Goal: Transaction & Acquisition: Purchase product/service

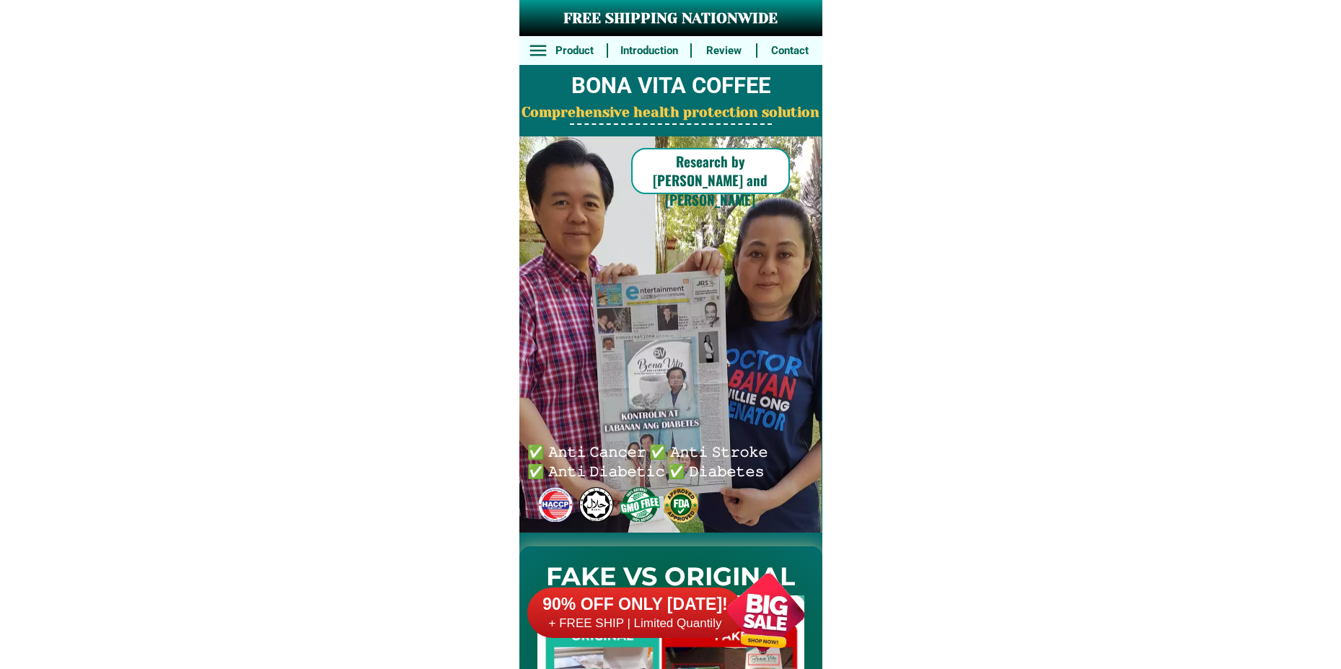
click at [749, 593] on div at bounding box center [765, 611] width 113 height 113
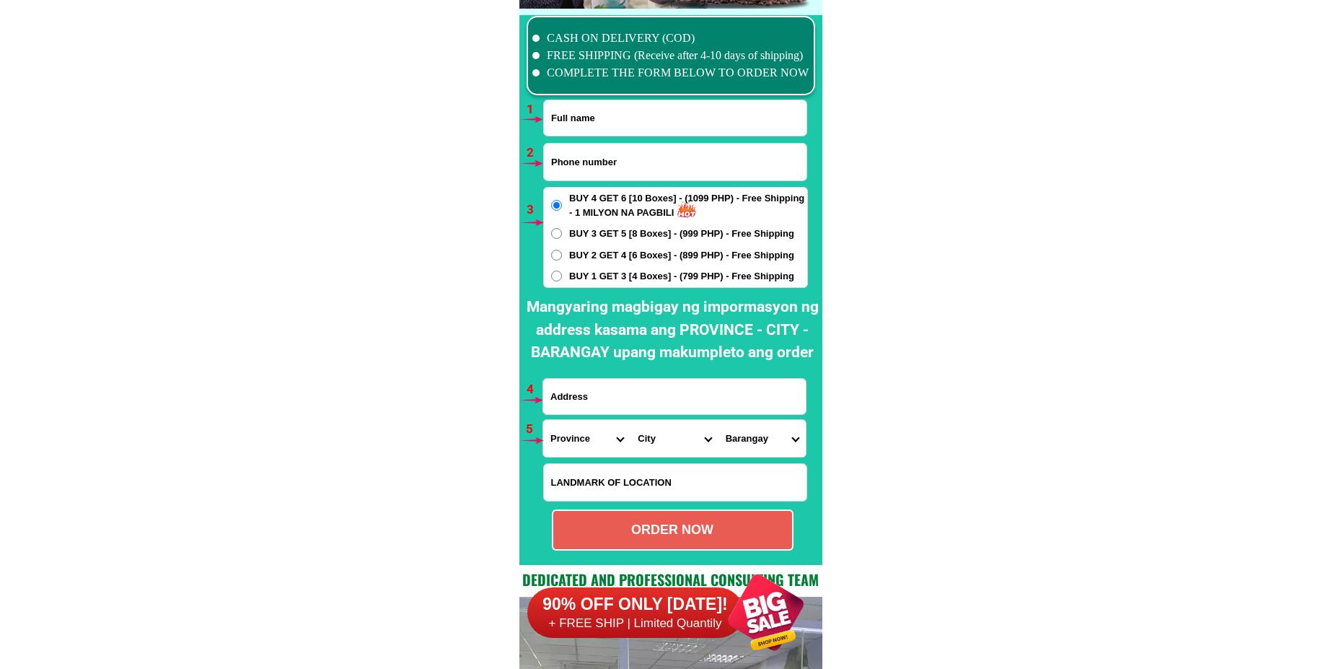
scroll to position [10608, 0]
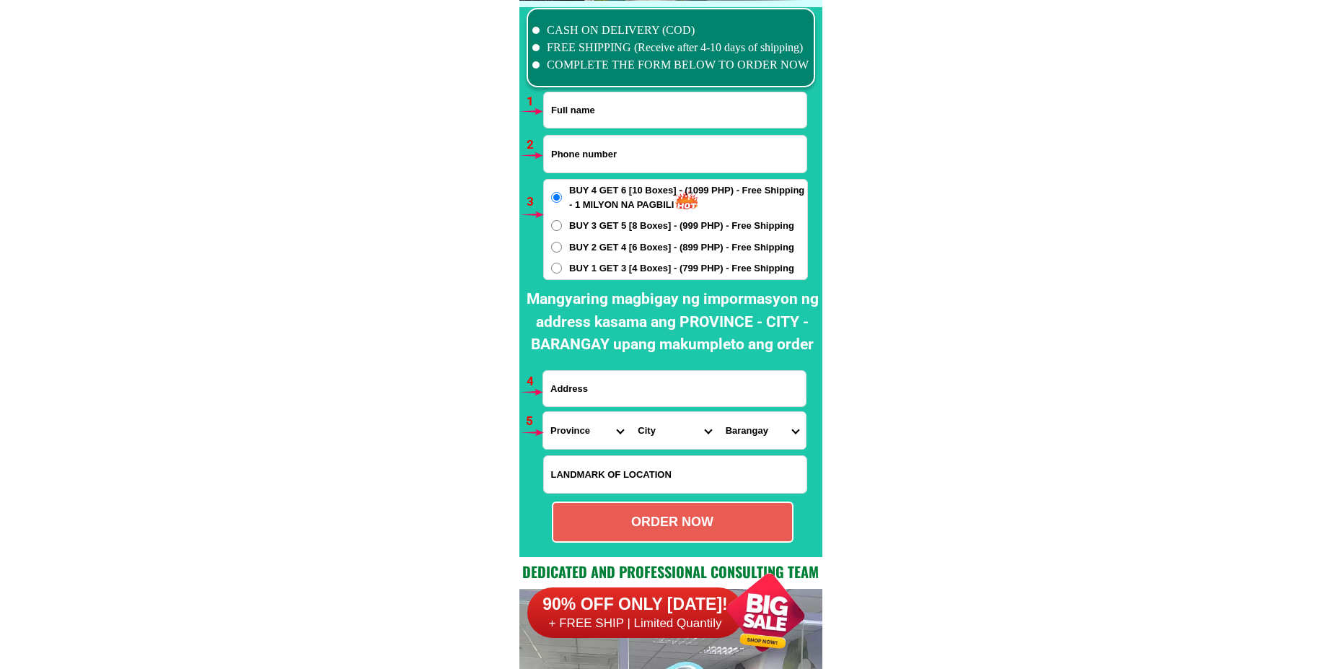
click at [596, 116] on input "Input full_name" at bounding box center [675, 109] width 263 height 35
paste input "[PERSON_NAME]"
type input "[PERSON_NAME]"
click at [573, 170] on input "Input phone_number" at bounding box center [675, 154] width 263 height 37
paste input "09070664096"
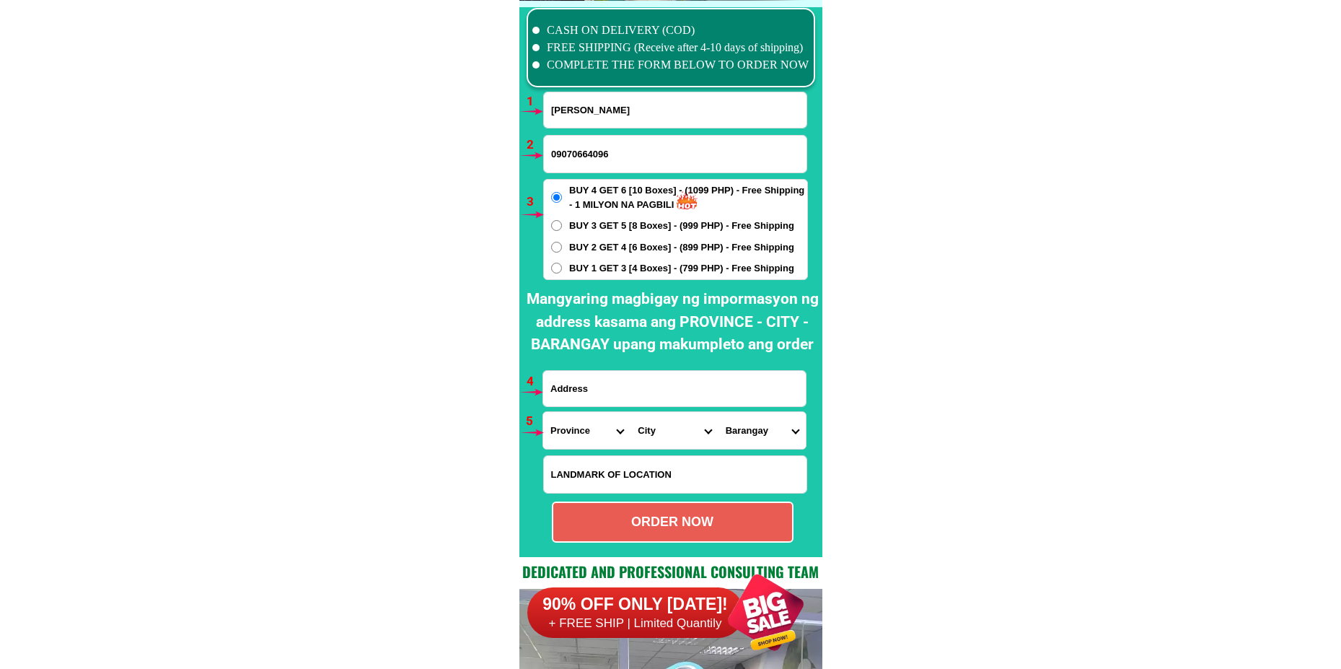
type input "09070664096"
click at [607, 268] on span "BUY 1 GET 3 [4 Boxes] - (799 PHP) - Free Shipping" at bounding box center [681, 268] width 225 height 14
click at [562, 268] on input "BUY 1 GET 3 [4 Boxes] - (799 PHP) - Free Shipping" at bounding box center [556, 268] width 11 height 11
radio input "true"
click at [602, 392] on input "Input address" at bounding box center [674, 388] width 263 height 35
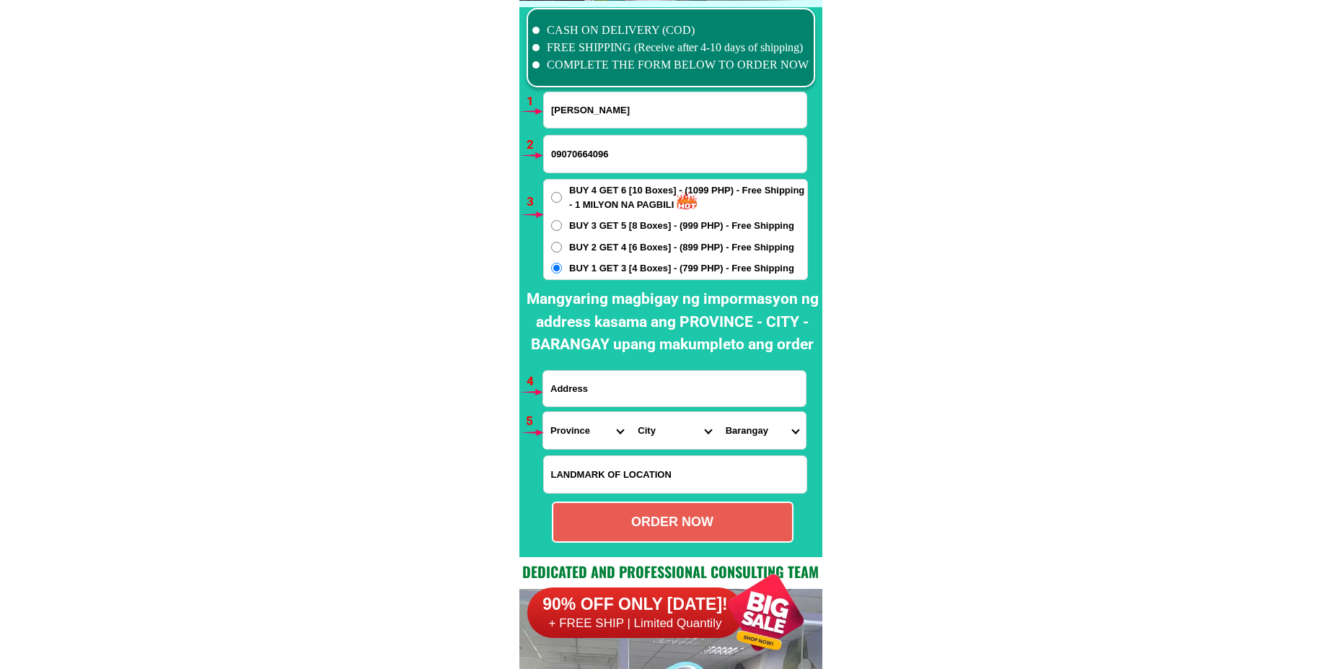
paste input "[STREET_ADDRESS]. NewSimulator training Center of the [GEOGRAPHIC_DATA]. Tabi p…"
type input "[STREET_ADDRESS]. NewSimulator training Center of the [GEOGRAPHIC_DATA]. Tabi p…"
click at [801, 350] on h2 "Mangyaring magbigay ng impormasyon ng address kasama ang PROVINCE - CITY - BARA…" at bounding box center [672, 322] width 299 height 69
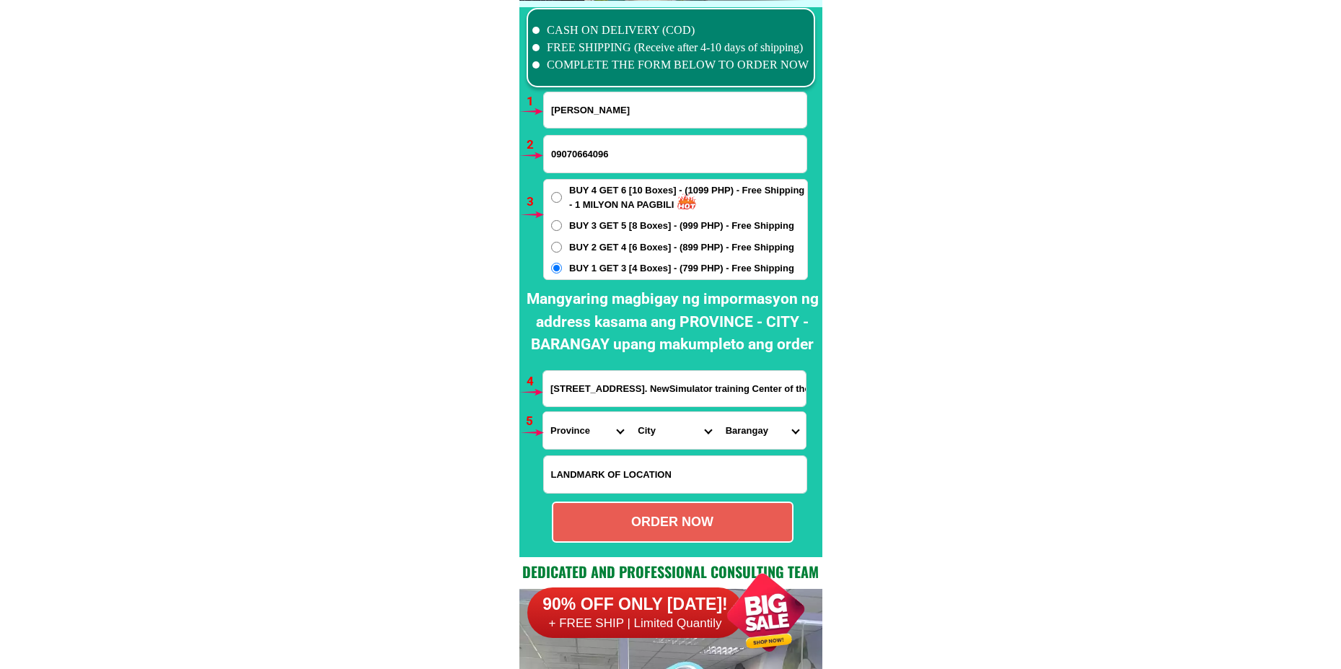
click at [592, 438] on select "Province [GEOGRAPHIC_DATA] [GEOGRAPHIC_DATA] [GEOGRAPHIC_DATA] [GEOGRAPHIC_DATA…" at bounding box center [586, 430] width 87 height 37
select select "63_397"
click at [543, 412] on select "Province [GEOGRAPHIC_DATA] [GEOGRAPHIC_DATA] [GEOGRAPHIC_DATA] [GEOGRAPHIC_DATA…" at bounding box center [586, 430] width 87 height 37
click at [651, 442] on select "City [GEOGRAPHIC_DATA] [GEOGRAPHIC_DATA] [GEOGRAPHIC_DATA] [GEOGRAPHIC_DATA] [G…" at bounding box center [673, 430] width 87 height 37
select select "63_3974728"
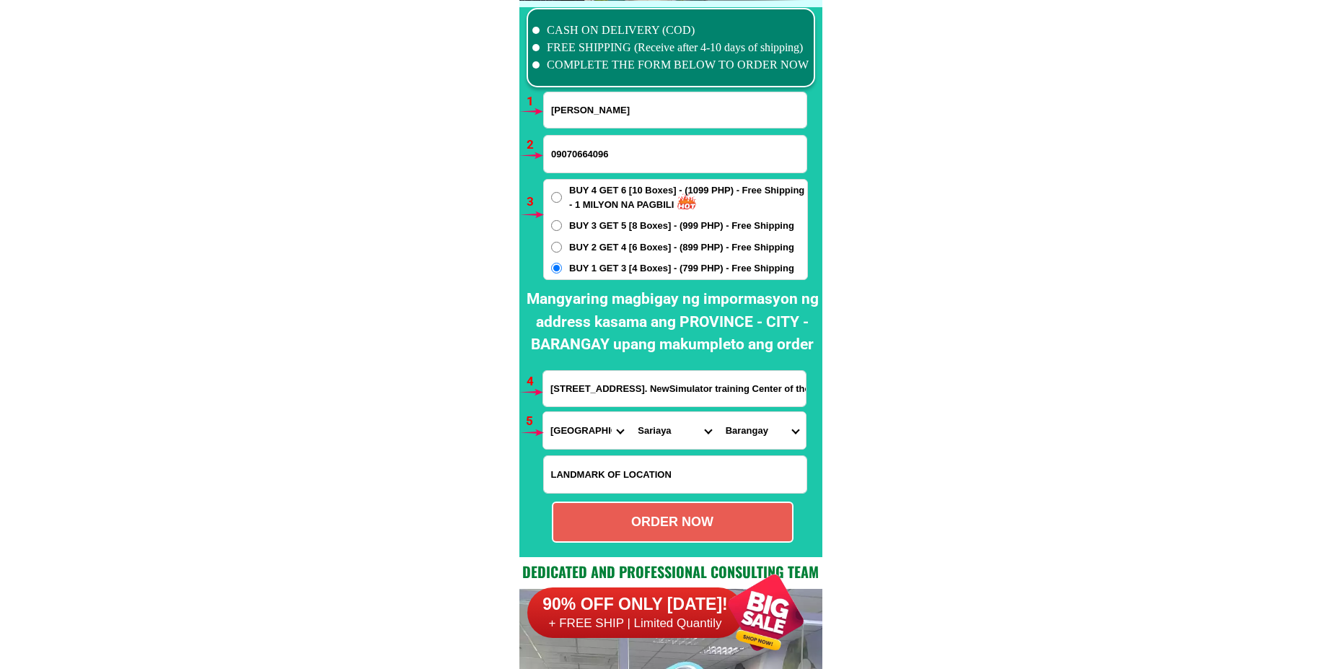
click at [630, 412] on select "City [GEOGRAPHIC_DATA] [GEOGRAPHIC_DATA] [GEOGRAPHIC_DATA] [GEOGRAPHIC_DATA] [G…" at bounding box center [673, 430] width 87 height 37
click at [750, 421] on select "Barangay Antipolo Balubal Barangay 1 (pob.) Barangay 2 (pob.) Barangay 3 (pob.)…" at bounding box center [761, 430] width 87 height 37
select select "63_39747283686"
click at [718, 412] on select "Barangay Antipolo Balubal Barangay 1 (pob.) Barangay 2 (pob.) Barangay 3 (pob.)…" at bounding box center [761, 430] width 87 height 37
click at [682, 528] on div "ORDER NOW" at bounding box center [672, 521] width 239 height 19
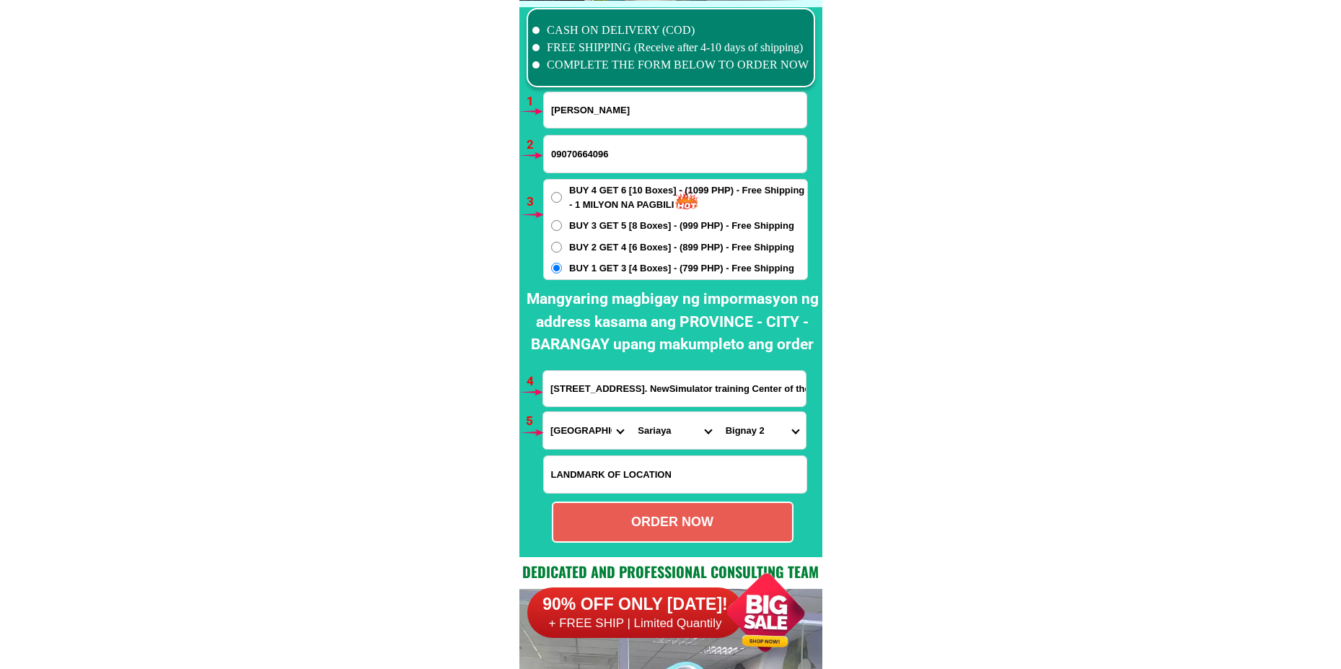
radio input "true"
